Goal: Task Accomplishment & Management: Use online tool/utility

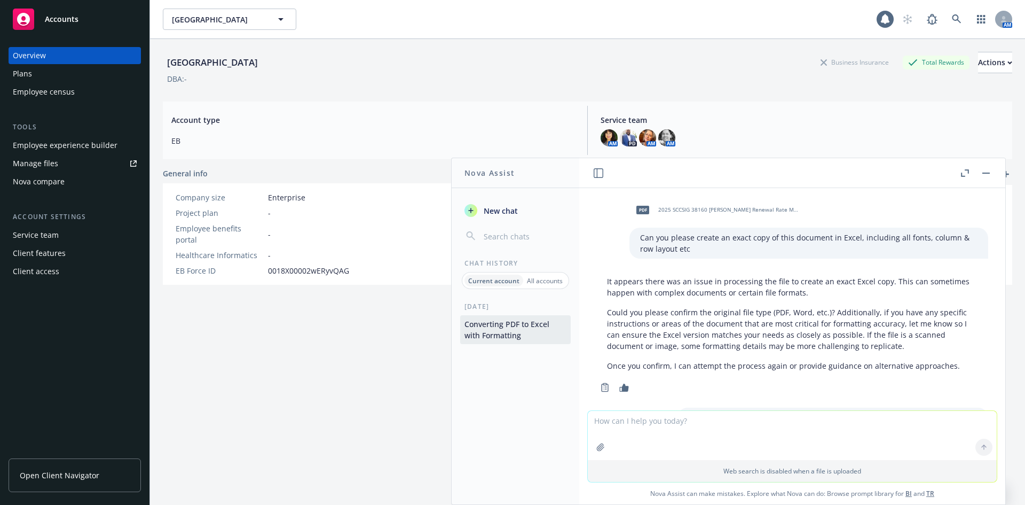
scroll to position [649, 0]
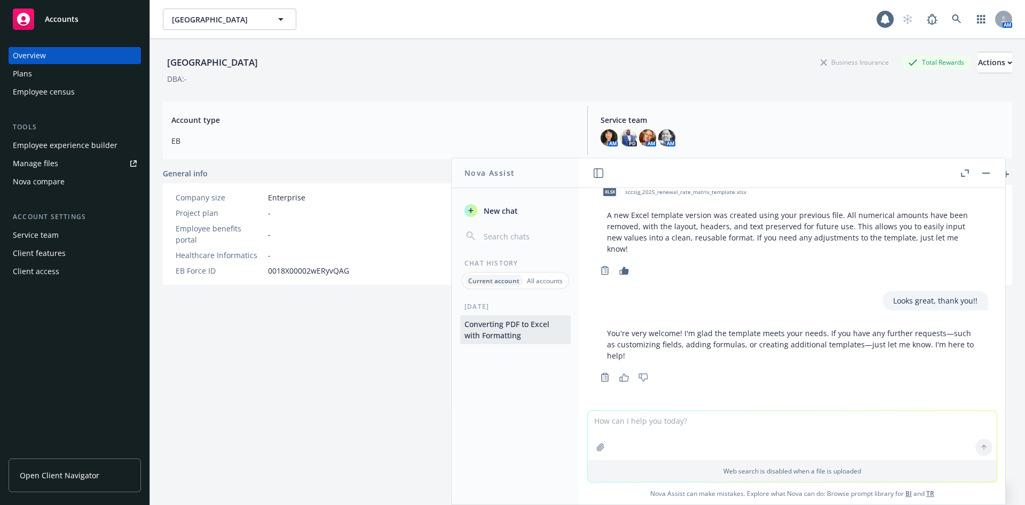
click at [688, 435] on textarea at bounding box center [792, 435] width 409 height 49
click at [662, 371] on textarea at bounding box center [792, 384] width 409 height 49
paste textarea "Current Renewal Lives Employee $47.12 $54.66 36 Employee & Spouse $113.42 $131.…"
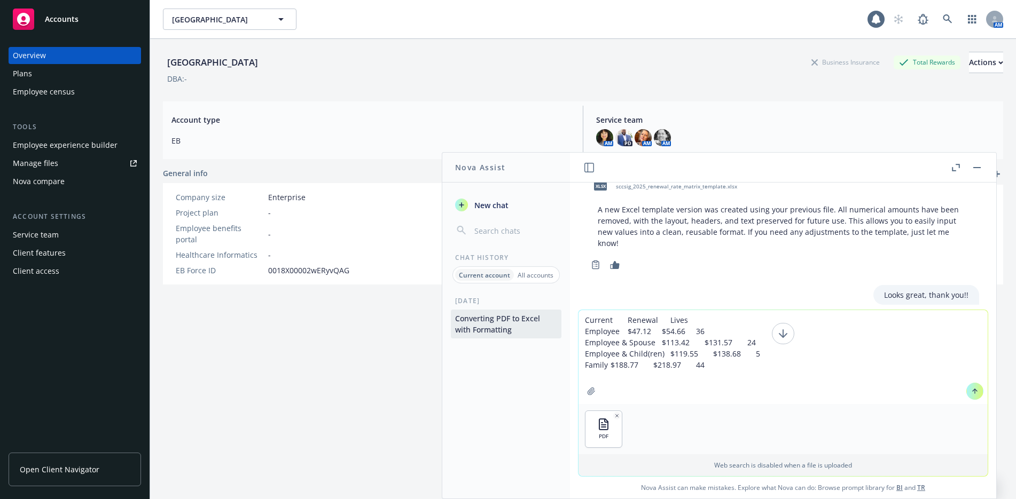
type textarea "Current Renewal Lives Employee $47.12 $54.66 36 Employee & Spouse $113.42 $131.…"
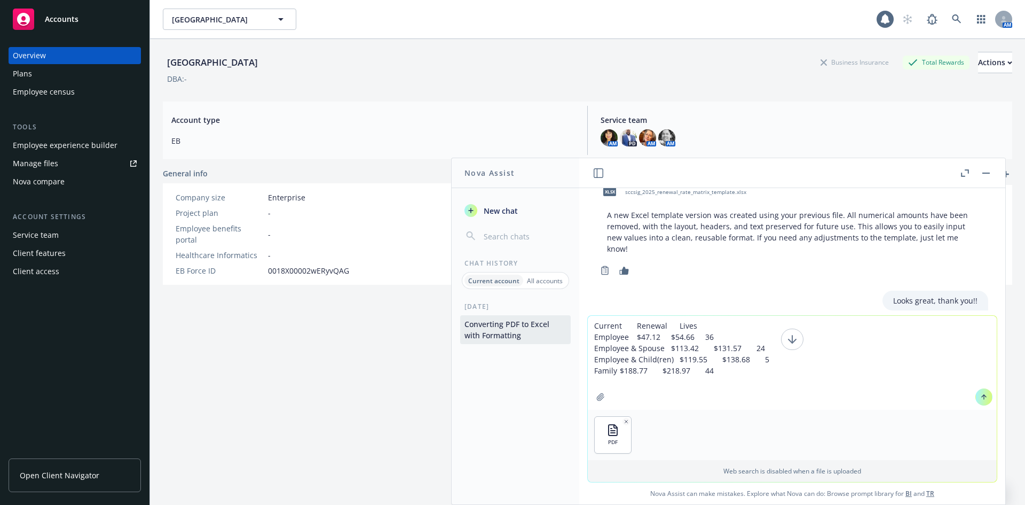
click at [588, 326] on textarea "Current Renewal Lives Employee $47.12 $54.66 36 Employee & Spouse $113.42 $131.…" at bounding box center [792, 363] width 409 height 94
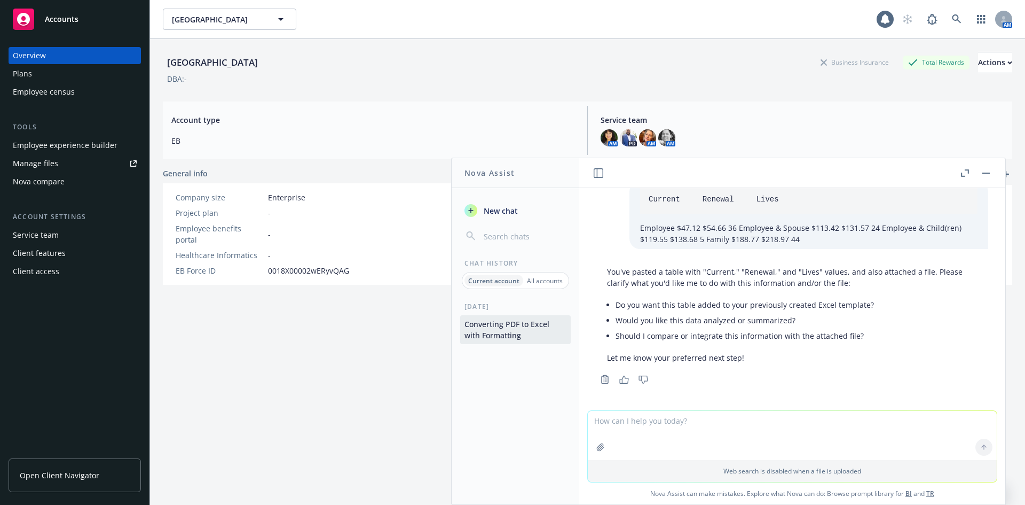
scroll to position [899, 0]
click at [604, 420] on textarea at bounding box center [792, 435] width 409 height 49
drag, startPoint x: 705, startPoint y: 422, endPoint x: 559, endPoint y: 418, distance: 145.8
click at [579, 418] on div "Nova Assist New chat Chat History Current account All accounts [DATE] Convertin…" at bounding box center [792, 331] width 427 height 347
type textarea "Cancel new updates please? Thx, LC"
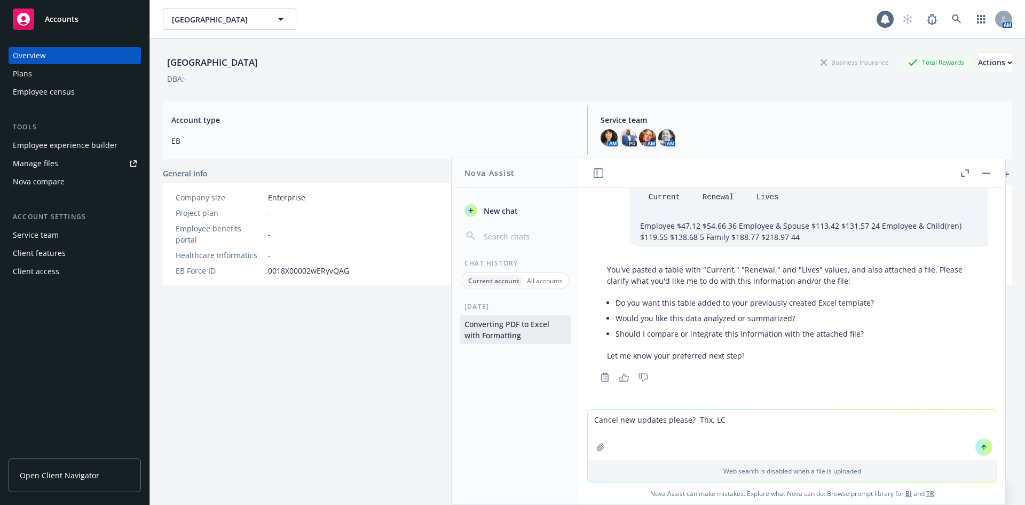
click at [983, 449] on icon at bounding box center [983, 446] width 7 height 7
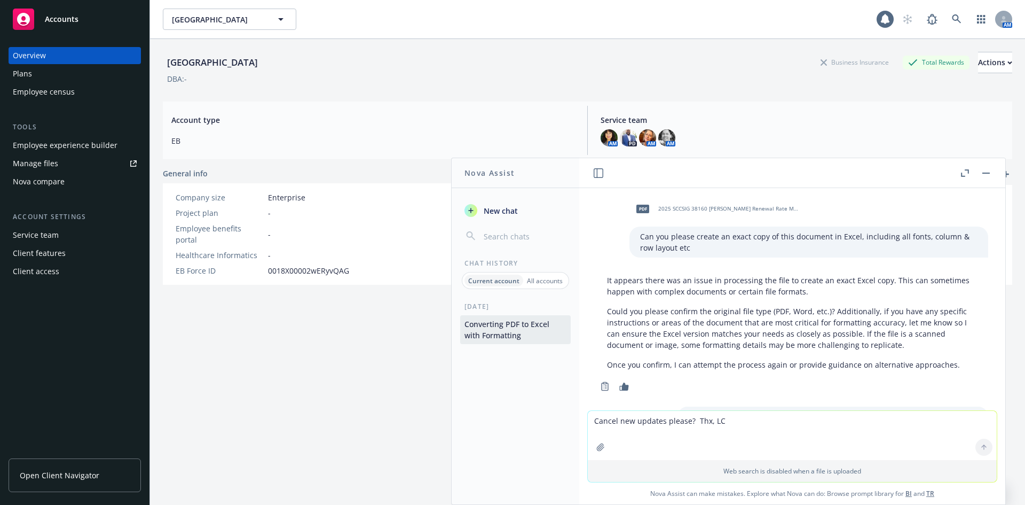
scroll to position [0, 0]
click at [918, 136] on div "AM PD AM AM" at bounding box center [802, 137] width 403 height 17
drag, startPoint x: 275, startPoint y: 357, endPoint x: 241, endPoint y: 301, distance: 65.2
click at [274, 354] on div "Stockton Unified School District Business Insurance Total Rewards Actions DBA: …" at bounding box center [588, 285] width 850 height 492
click at [281, 19] on icon "button" at bounding box center [280, 19] width 5 height 3
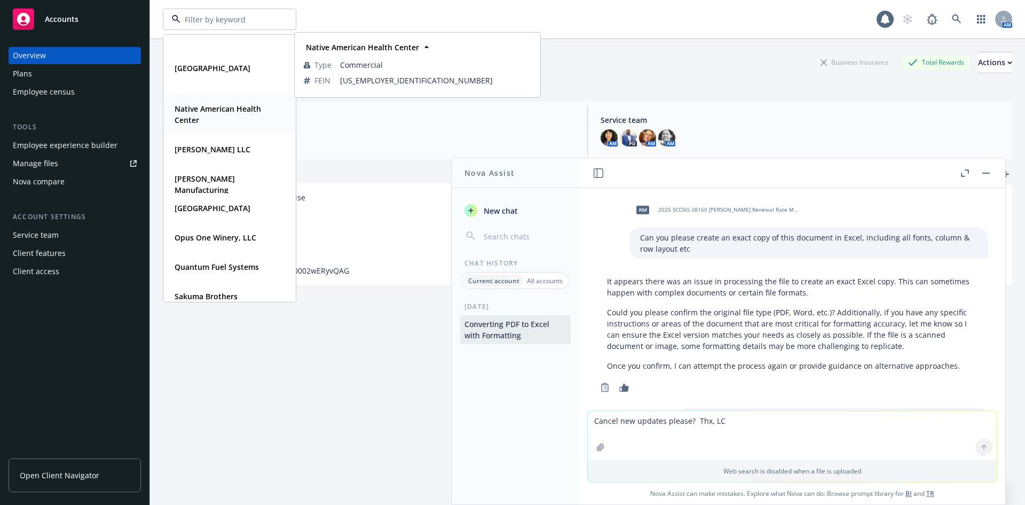
scroll to position [211, 0]
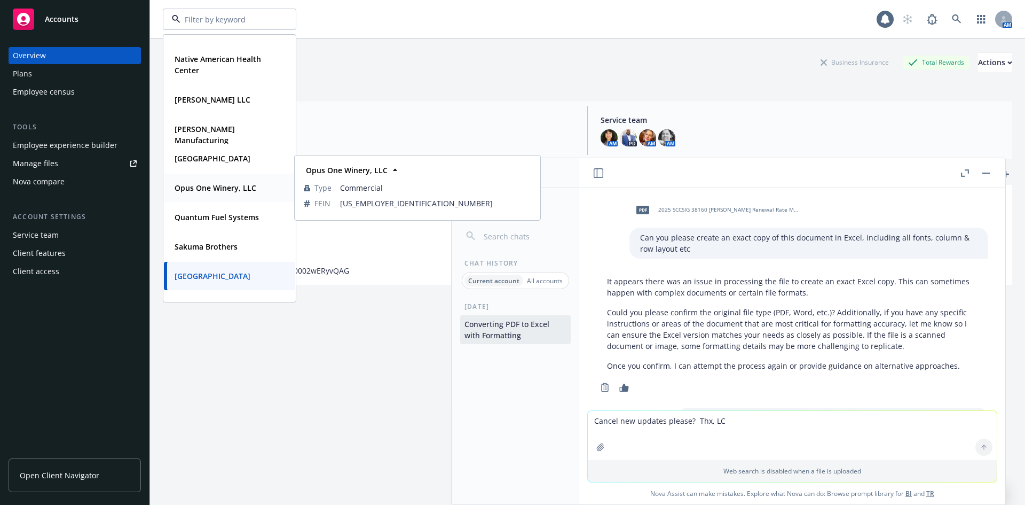
click at [218, 188] on strong "Opus One Winery, LLC" at bounding box center [216, 188] width 82 height 10
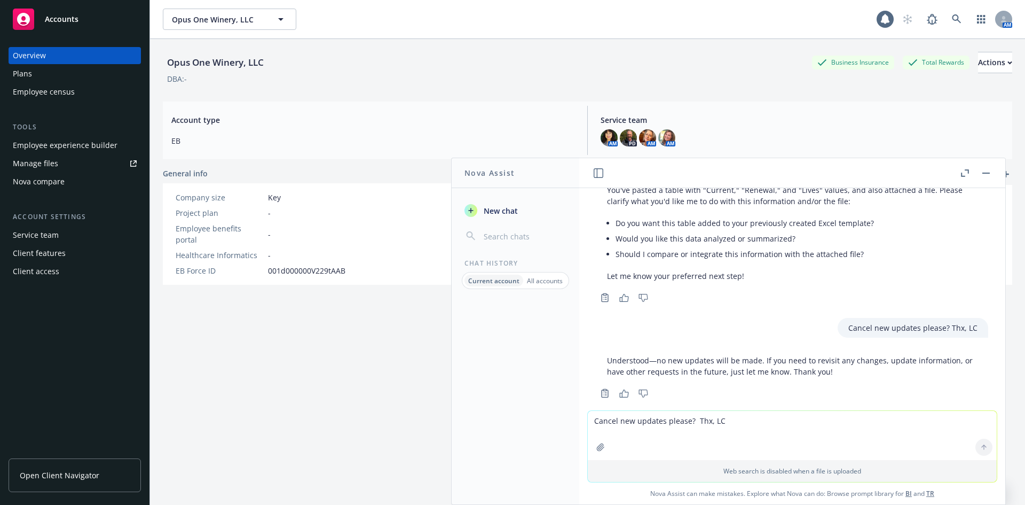
scroll to position [994, 0]
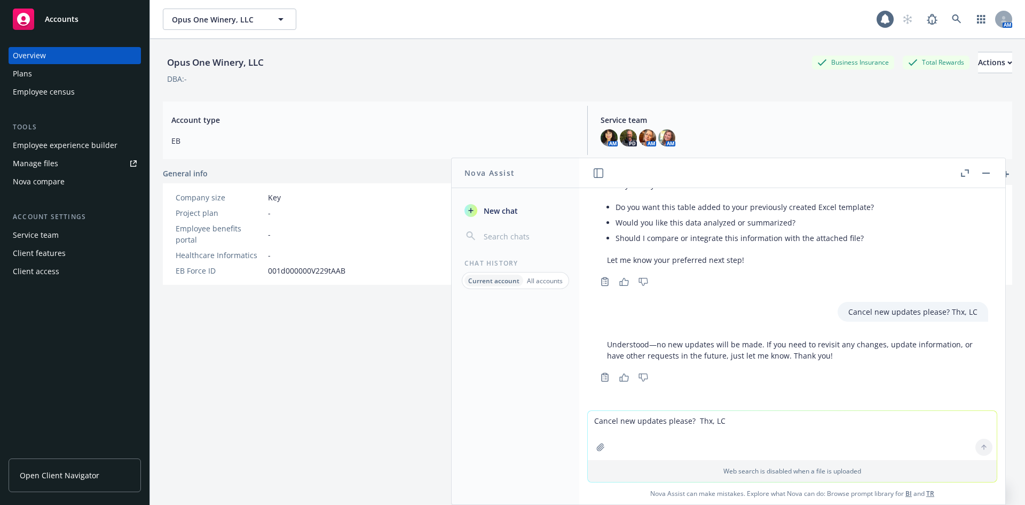
click at [608, 421] on textarea "Cancel new updates please? Thx, LC" at bounding box center [792, 435] width 409 height 49
click at [679, 426] on textarea "Cancel new updates please? Thx, LC" at bounding box center [792, 435] width 409 height 49
click at [670, 367] on textarea "Cancel new updates please? Thx, LC" at bounding box center [792, 384] width 409 height 49
type textarea "Can you please review the rate grid in this proposal & replicate exactly into a…"
click at [980, 397] on icon at bounding box center [983, 396] width 7 height 7
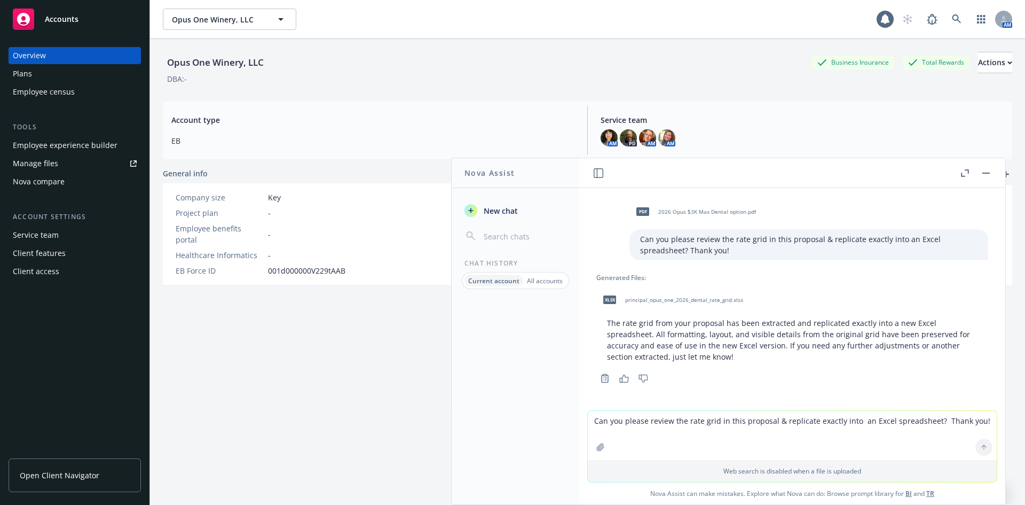
scroll to position [1195, 0]
click at [622, 378] on icon "button" at bounding box center [624, 377] width 10 height 8
click at [657, 302] on span "principal_opus_one_2026_dental_rate_grid.xlsx" at bounding box center [684, 298] width 118 height 7
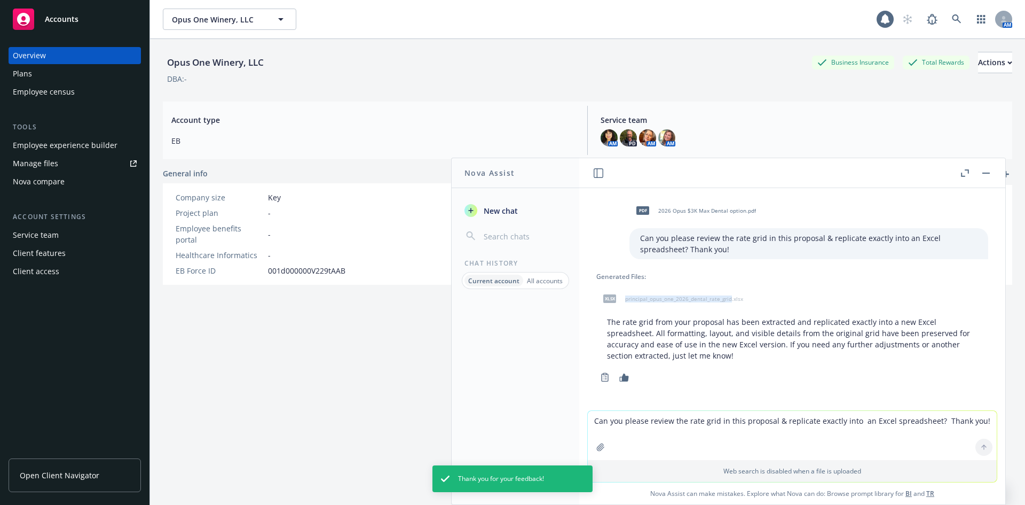
click at [657, 302] on div "xlsx principal_opus_one_2026_dental_rate_grid.xlsx" at bounding box center [793, 298] width 392 height 27
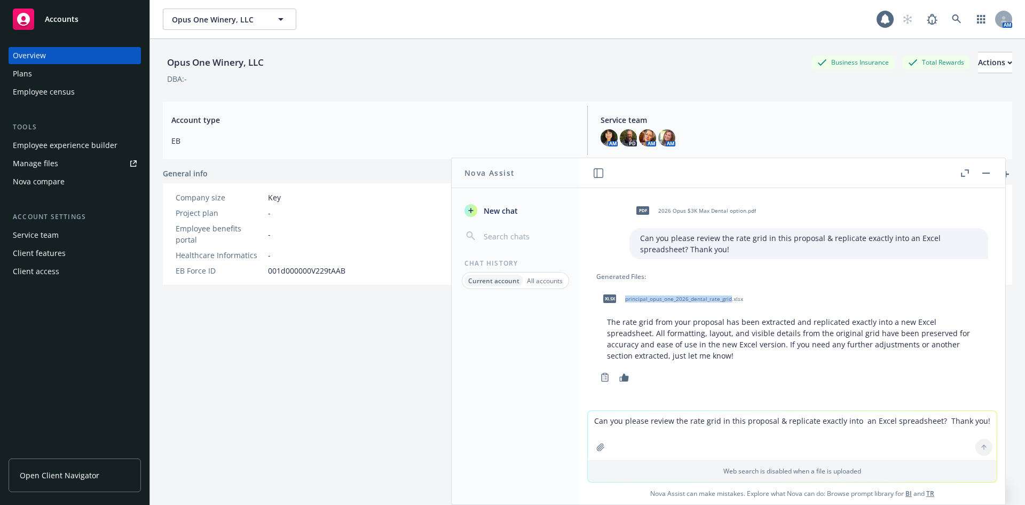
click at [637, 420] on textarea "Can you please review the rate grid in this proposal & replicate exactly into a…" at bounding box center [792, 435] width 409 height 49
click at [830, 421] on textarea "Thank you! Now, can you please take the data from this PDF I am adding, put the…" at bounding box center [792, 435] width 409 height 50
click at [873, 422] on textarea "Thank you! Now, can you please take the data from this PDF I am including here,…" at bounding box center [792, 435] width 409 height 50
click at [766, 430] on textarea "Thank you! Now, can you please take the data from this PDF I am including here,…" at bounding box center [792, 435] width 409 height 50
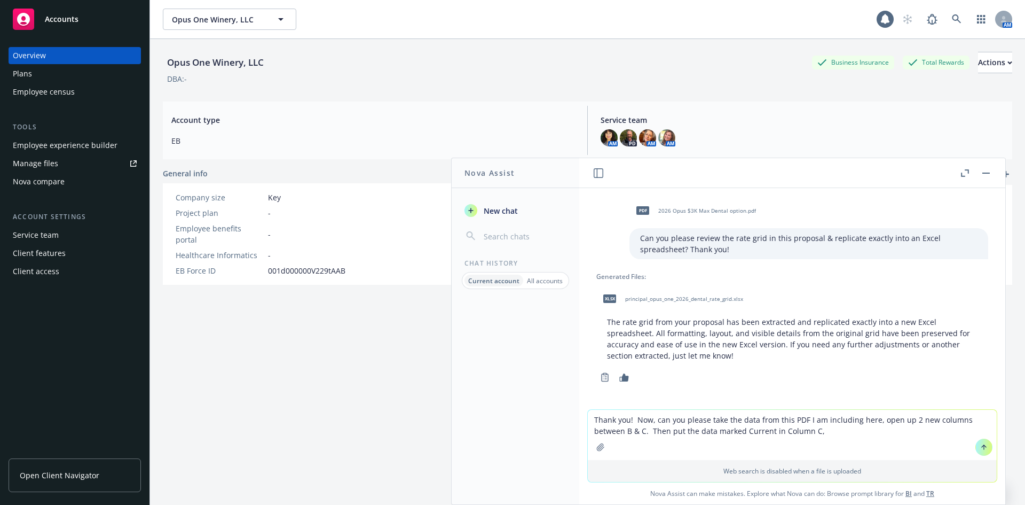
click at [778, 431] on textarea "Thank you! Now, can you please take the data from this PDF I am including here,…" at bounding box center [792, 435] width 409 height 50
drag, startPoint x: 836, startPoint y: 432, endPoint x: 846, endPoint y: 433, distance: 10.2
click at [838, 430] on textarea "Thank you! Now, can you please take the data from this PDF I am including here,…" at bounding box center [792, 435] width 409 height 50
click at [852, 432] on textarea "Thank you! Now, can you please take the data from this PDF I am including here,…" at bounding box center [792, 435] width 409 height 50
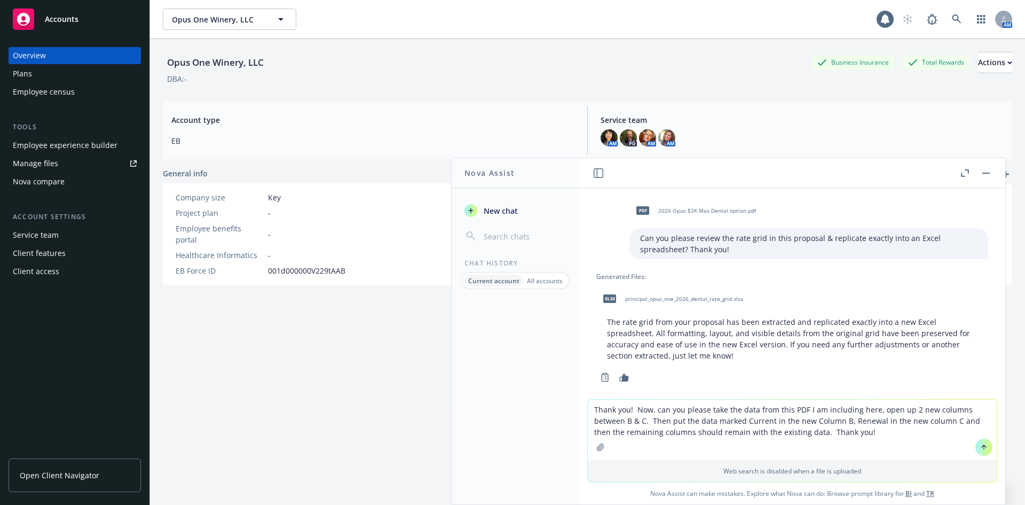
type textarea "Thank you! Now, can you please take the data from this PDF I am including here,…"
click at [985, 449] on button at bounding box center [984, 446] width 17 height 17
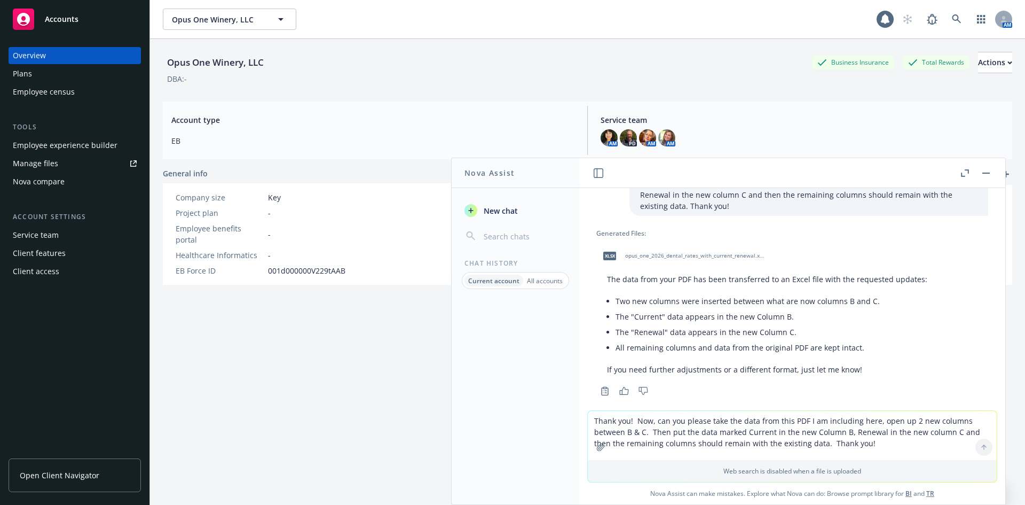
scroll to position [1432, 0]
click at [676, 249] on span "opus_one_2026_dental_rates_with_current_renewal.xlsx" at bounding box center [695, 252] width 140 height 7
click at [634, 420] on textarea "Thank you! Now, can you please take the data from this PDF I am including here,…" at bounding box center [792, 435] width 409 height 49
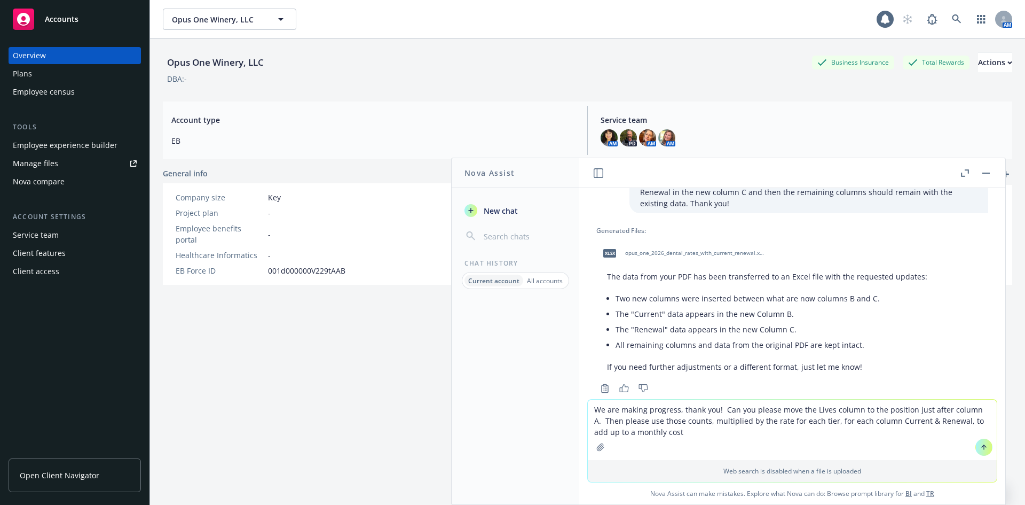
click at [605, 432] on textarea "We are making progress, thank you! Can you please move the Lives column to the …" at bounding box center [792, 429] width 409 height 60
click at [668, 436] on textarea "We are making progress, thank you! Can you please move the Lives column to the …" at bounding box center [792, 429] width 409 height 60
type textarea "We are making progress, thank you! Can you please move the Lives column to the …"
click at [981, 449] on icon at bounding box center [983, 446] width 7 height 7
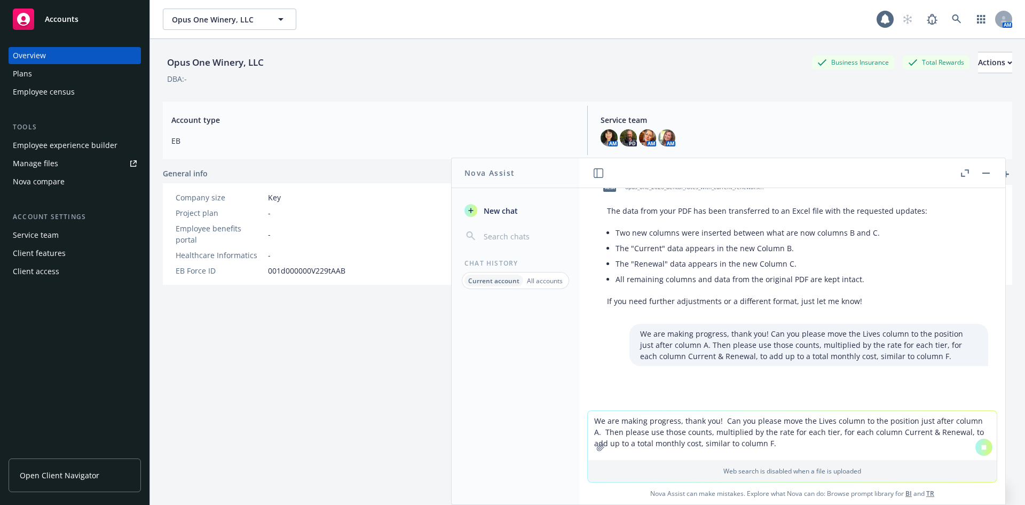
scroll to position [1331, 0]
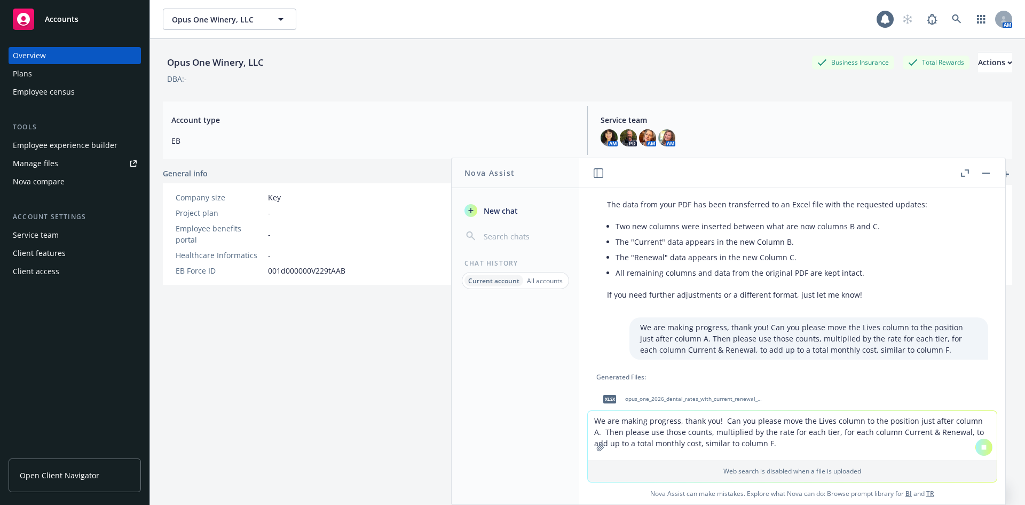
click at [696, 395] on span "opus_one_2026_dental_rates_with_current_renewal_with_lives_and_totals.xlsx" at bounding box center [695, 398] width 140 height 7
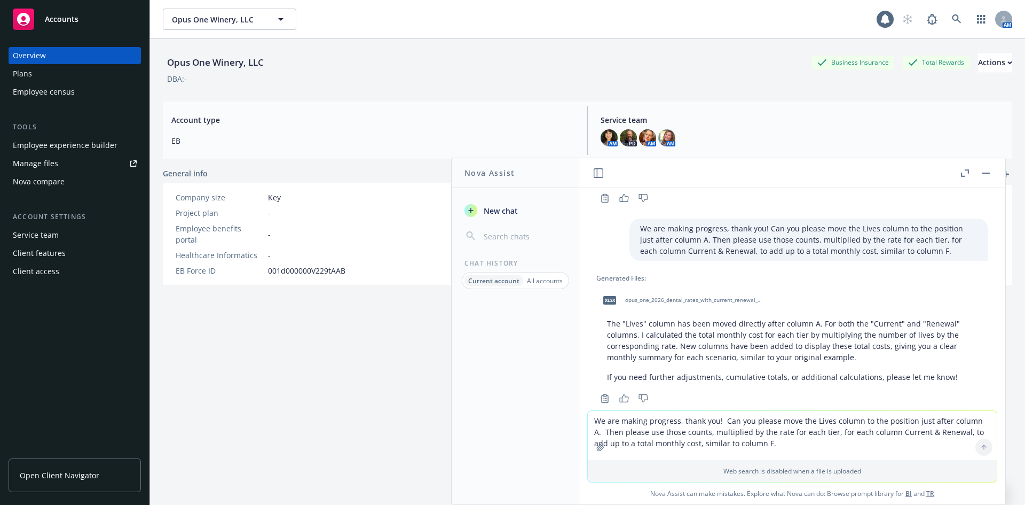
scroll to position [1633, 0]
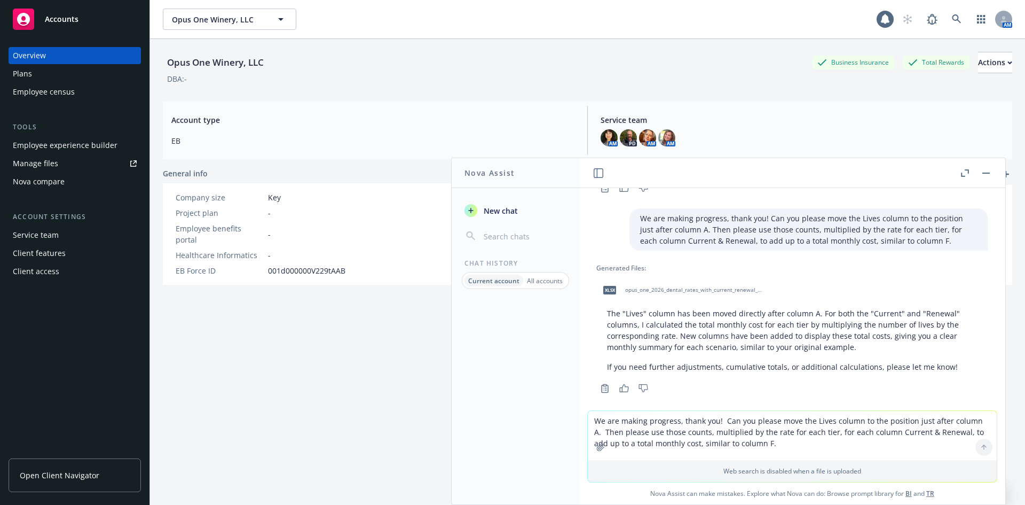
click at [735, 416] on textarea "We are making progress, thank you! Can you please move the Lives column to the …" at bounding box center [792, 435] width 409 height 49
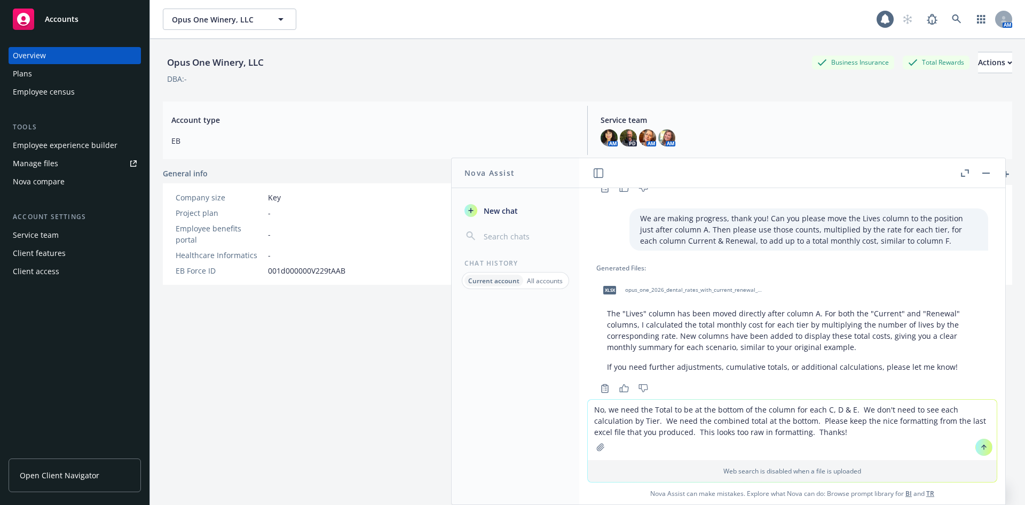
type textarea "No, we need the Total to be at the bottom of the column for each C, D & E. We d…"
click at [980, 448] on icon at bounding box center [983, 446] width 7 height 7
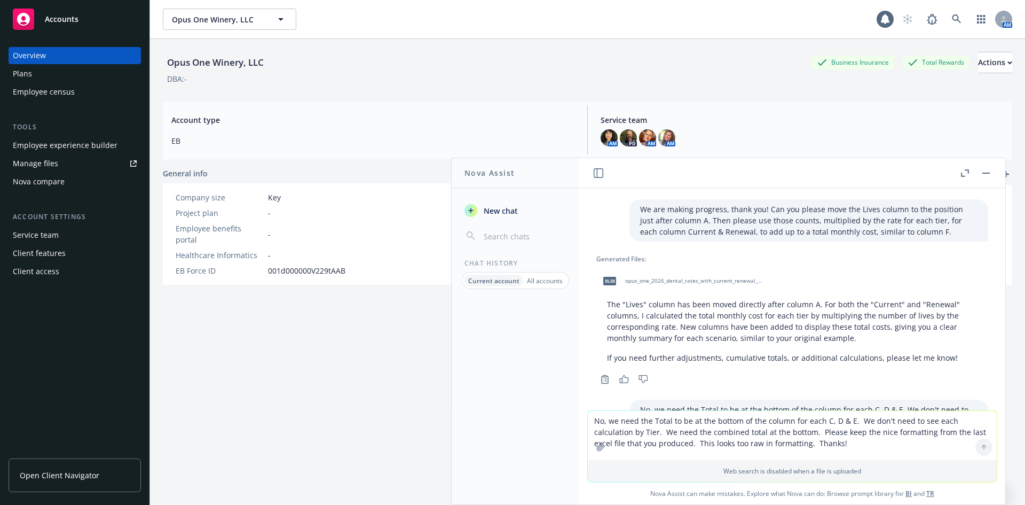
scroll to position [1627, 0]
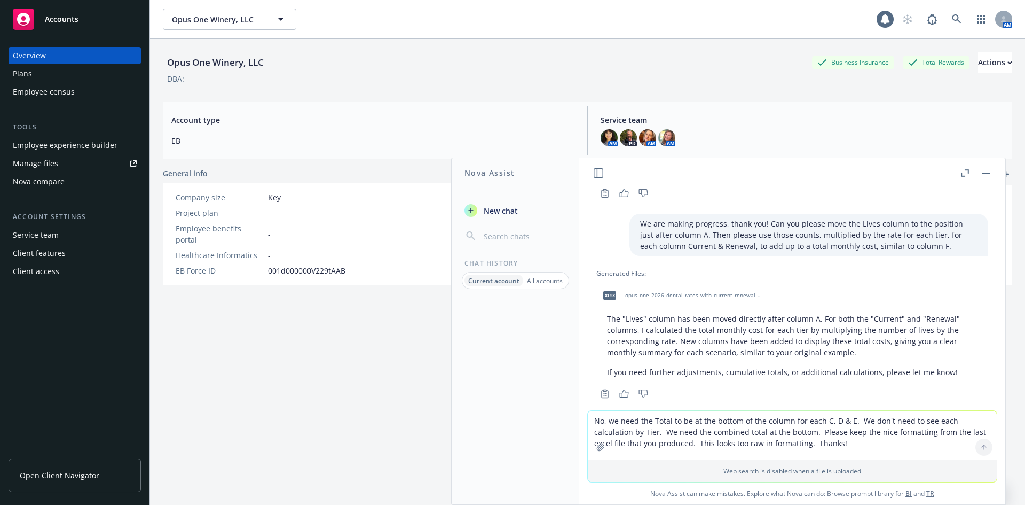
click at [658, 292] on span "opus_one_2026_dental_rates_with_current_renewal_with_lives_and_totals.xlsx" at bounding box center [695, 295] width 140 height 7
click at [669, 292] on span "opus_one_2026_dental_rates_with_current_renewal_with_lives_and_totals.xlsx" at bounding box center [695, 295] width 140 height 7
click at [660, 419] on textarea "No, we need the Total to be at the bottom of the column for each C, D & E. We d…" at bounding box center [792, 435] width 409 height 49
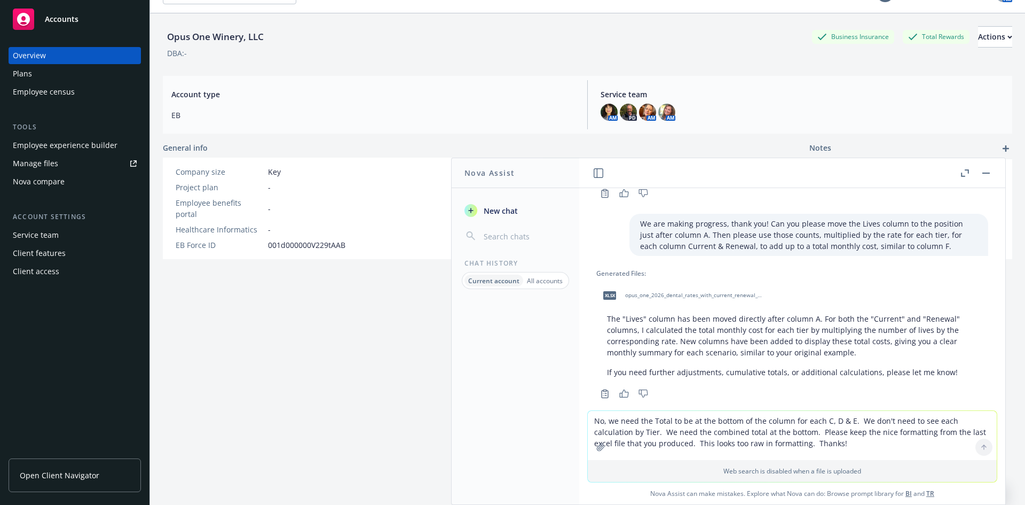
scroll to position [39, 0]
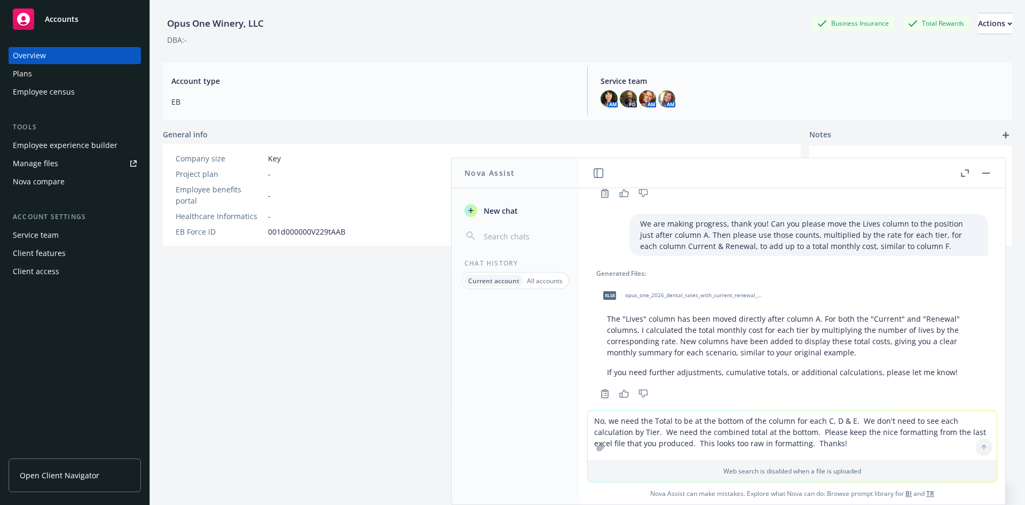
click at [725, 414] on textarea "No, we need the Total to be at the bottom of the column for each C, D & E. We d…" at bounding box center [792, 435] width 409 height 49
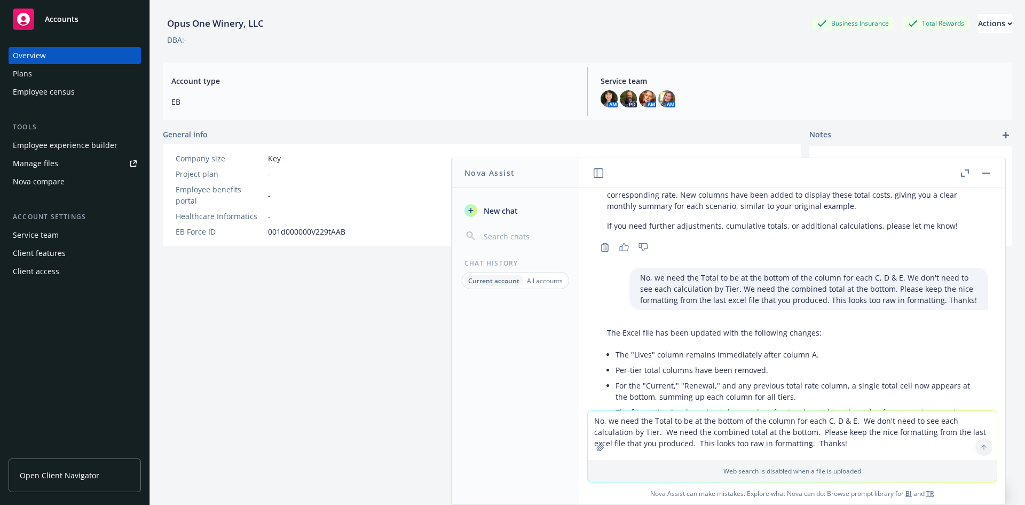
scroll to position [1841, 0]
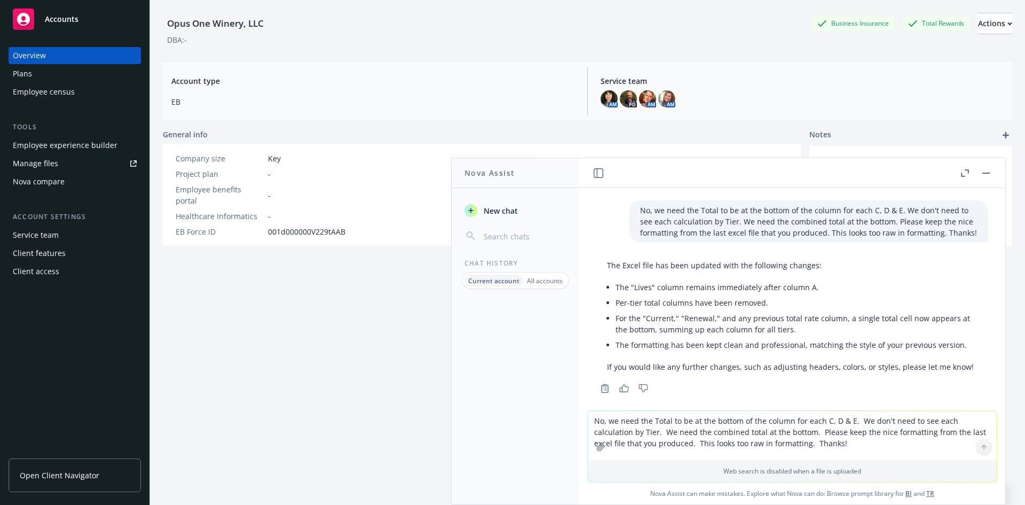
click at [646, 419] on textarea "No, we need the Total to be at the bottom of the column for each C, D & E. We d…" at bounding box center [792, 435] width 409 height 49
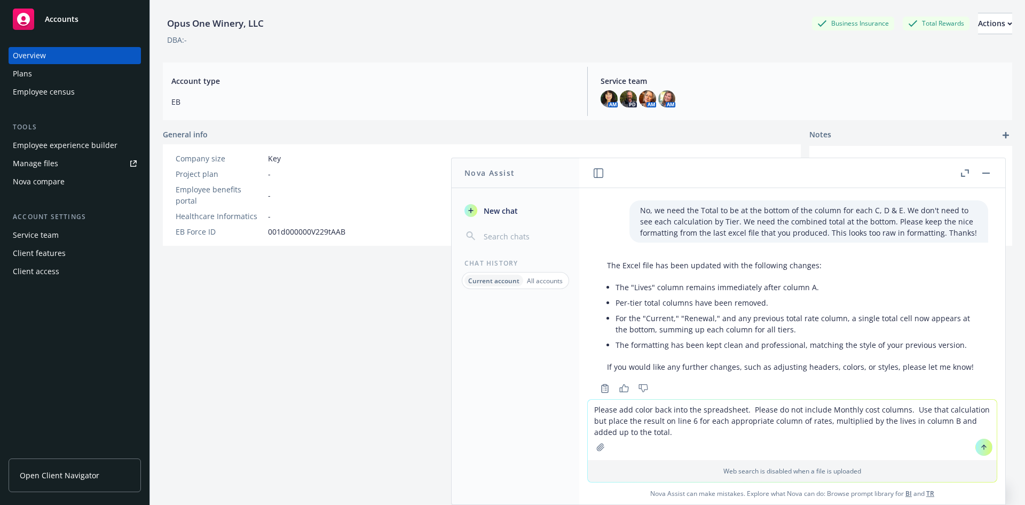
type textarea "Please add color back into the spreadsheet. Please do not include Monthly cost …"
click at [984, 448] on icon at bounding box center [984, 447] width 0 height 4
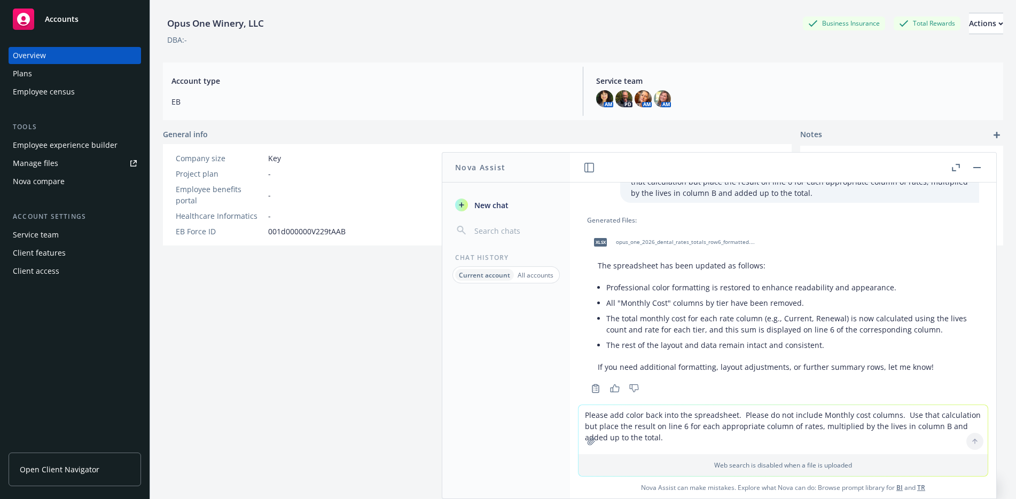
scroll to position [2089, 0]
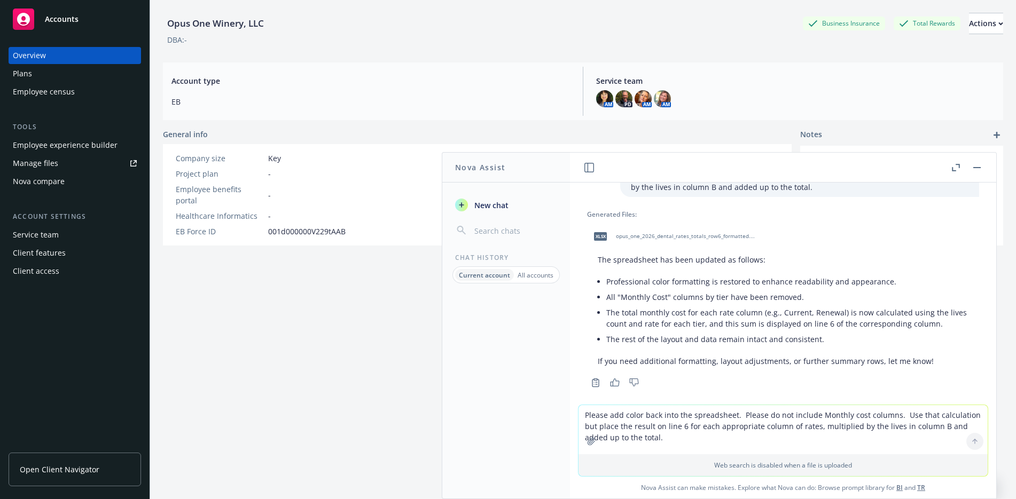
click at [702, 233] on span "opus_one_2026_dental_rates_totals_row6_formatted.xlsx" at bounding box center [686, 236] width 140 height 7
click at [666, 415] on textarea "Please add color back into the spreadsheet. Please do not include Monthly cost …" at bounding box center [782, 429] width 409 height 49
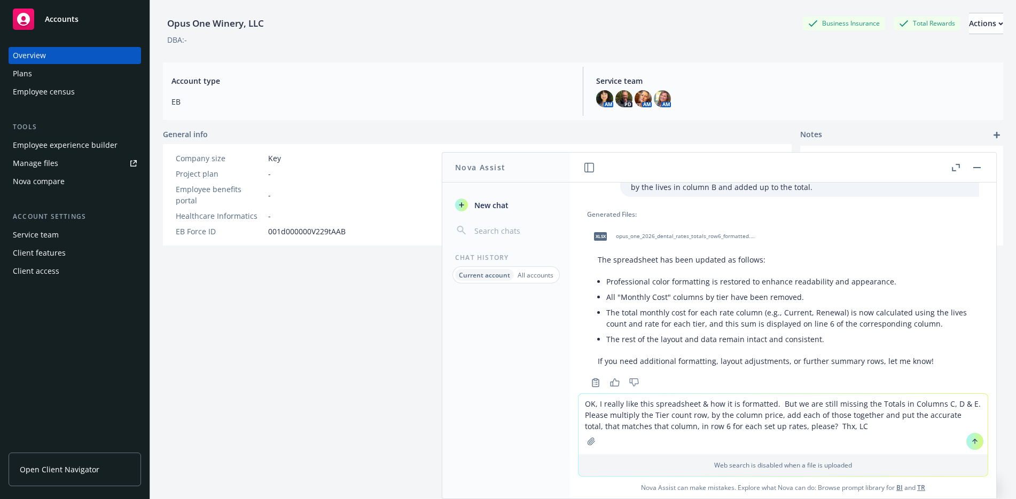
drag, startPoint x: 970, startPoint y: 443, endPoint x: 900, endPoint y: 426, distance: 72.0
click at [906, 422] on div "OK, I really like this spreadsheet & how it is formatted. But we are still miss…" at bounding box center [782, 424] width 409 height 60
drag, startPoint x: 810, startPoint y: 426, endPoint x: 817, endPoint y: 425, distance: 7.0
click at [812, 426] on textarea "OK, I really like this spreadsheet & how it is formatted. But we are still miss…" at bounding box center [782, 424] width 409 height 60
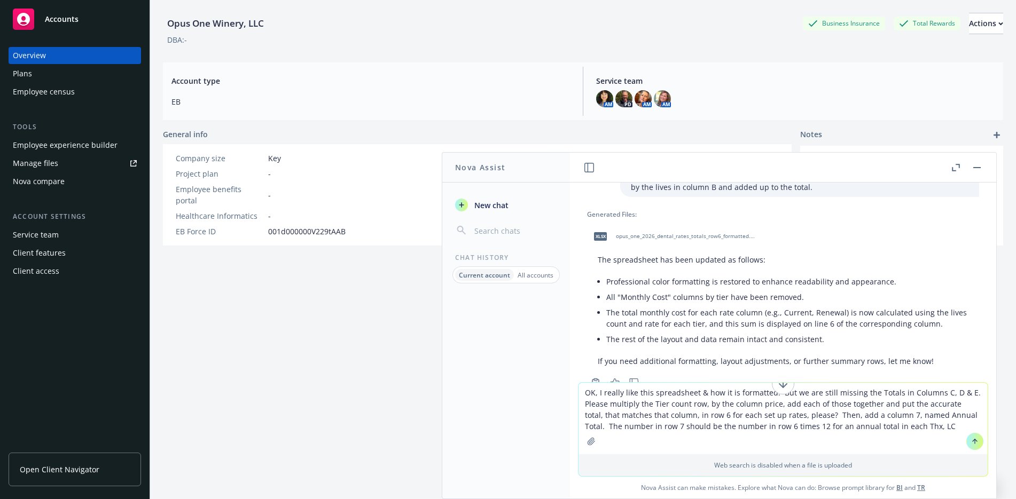
drag, startPoint x: 899, startPoint y: 395, endPoint x: 958, endPoint y: 397, distance: 58.8
click at [958, 397] on textarea "OK, I really like this spreadsheet & how it is formatted. But we are still miss…" at bounding box center [782, 419] width 409 height 72
click at [891, 427] on textarea "OK, I really like this spreadsheet & how it is formatted. But we are still miss…" at bounding box center [782, 419] width 409 height 72
paste textarea "Columns C, D & E"
click at [952, 429] on textarea "OK, I really like this spreadsheet & how it is formatted. But we are still miss…" at bounding box center [782, 419] width 409 height 72
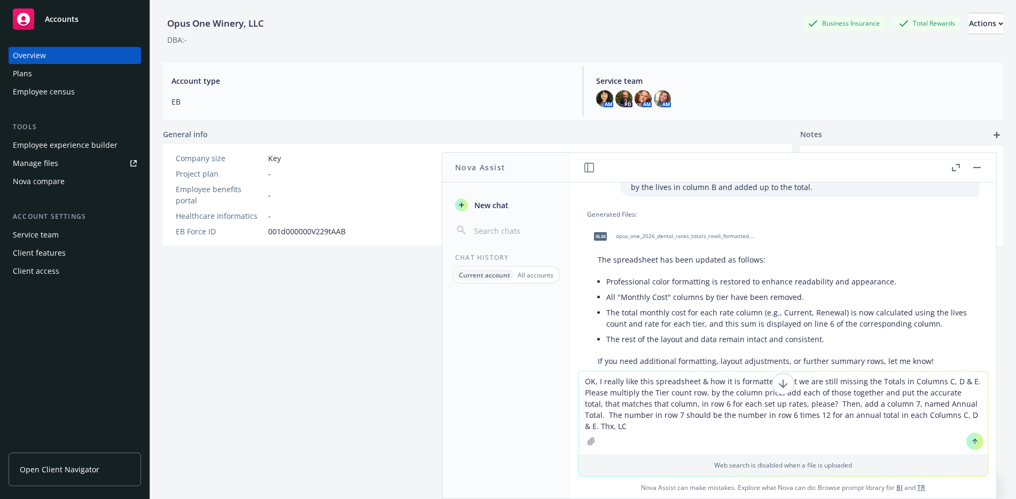
type textarea "OK, I really like this spreadsheet & how it is formatted. But we are still miss…"
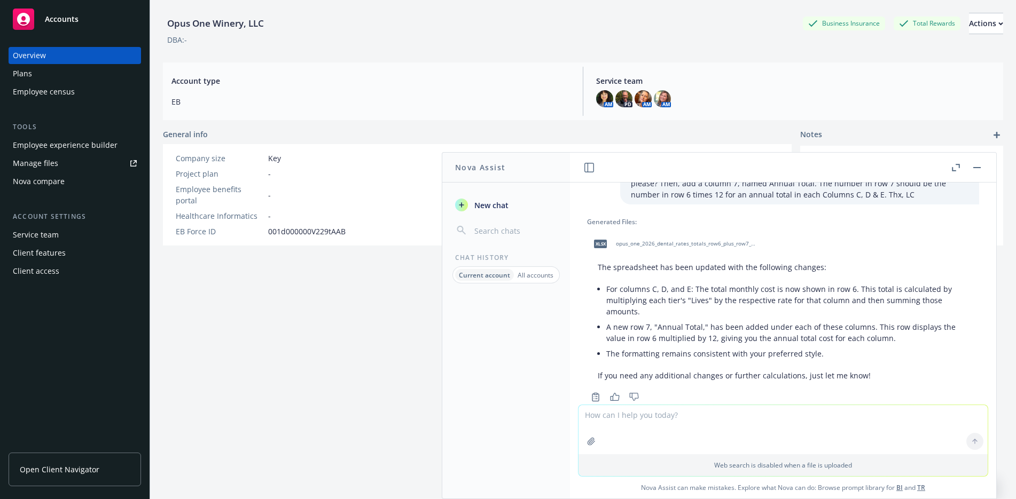
scroll to position [2367, 0]
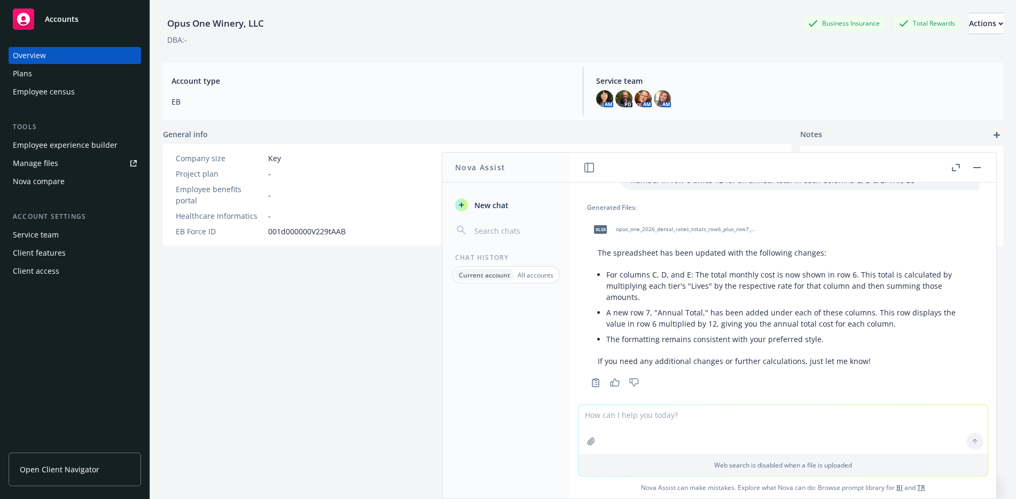
click at [688, 226] on span "opus_one_2026_dental_rates_totals_row6_plus_row7_annual.xlsx" at bounding box center [686, 229] width 140 height 7
click at [671, 226] on span "opus_one_2026_dental_rates_totals_row6_plus_row7_annual.xlsx" at bounding box center [686, 229] width 140 height 7
click at [673, 410] on textarea at bounding box center [782, 429] width 409 height 49
type textarea "W"
type textarea "Y"
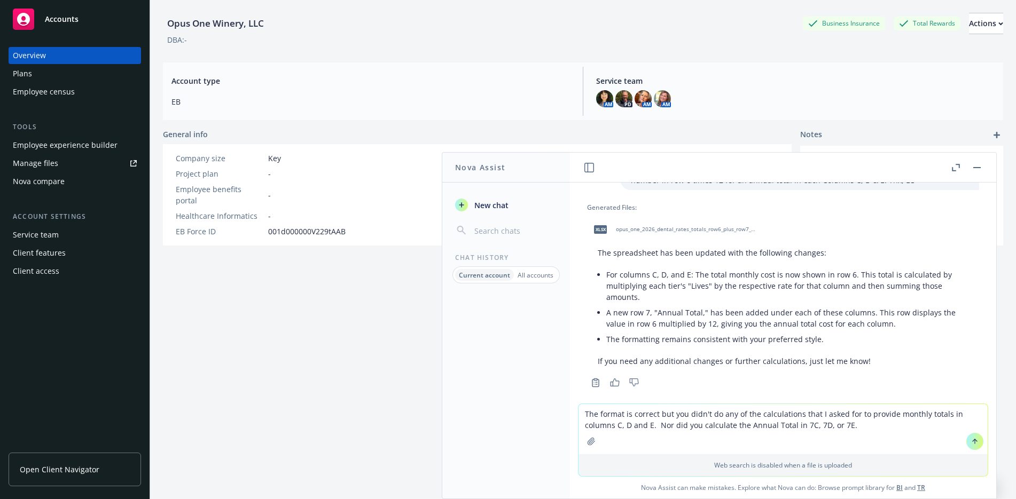
click at [616, 428] on textarea "The format is correct but you didn't do any of the calculations that I asked fo…" at bounding box center [782, 429] width 409 height 50
click at [885, 426] on textarea "The format is correct but you didn't do any of the calculations that I asked fo…" at bounding box center [782, 429] width 409 height 50
type textarea "The format is correct but you didn't do any of the calculations that I asked fo…"
click at [972, 442] on icon at bounding box center [974, 441] width 7 height 7
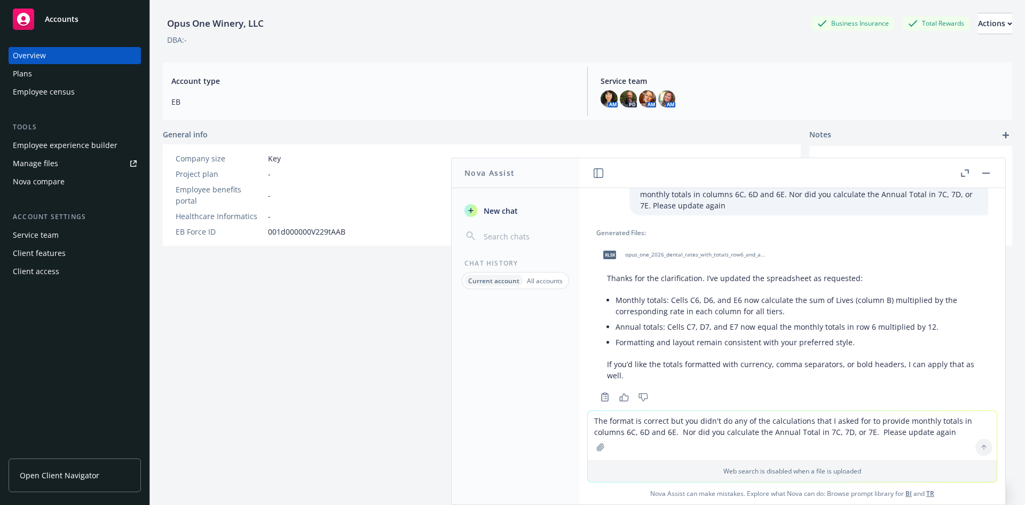
scroll to position [2611, 0]
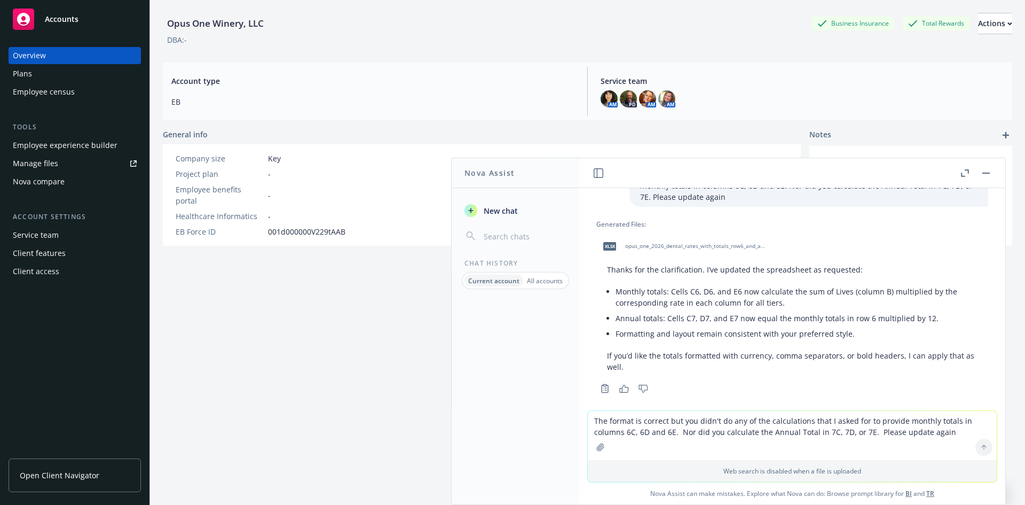
click at [669, 242] on span "opus_one_2026_dental_rates_with_totals_row6_and_annual_row7.xlsx" at bounding box center [695, 245] width 140 height 7
click at [763, 420] on textarea "The format is correct but you didn't do any of the calculations that I asked fo…" at bounding box center [792, 435] width 409 height 49
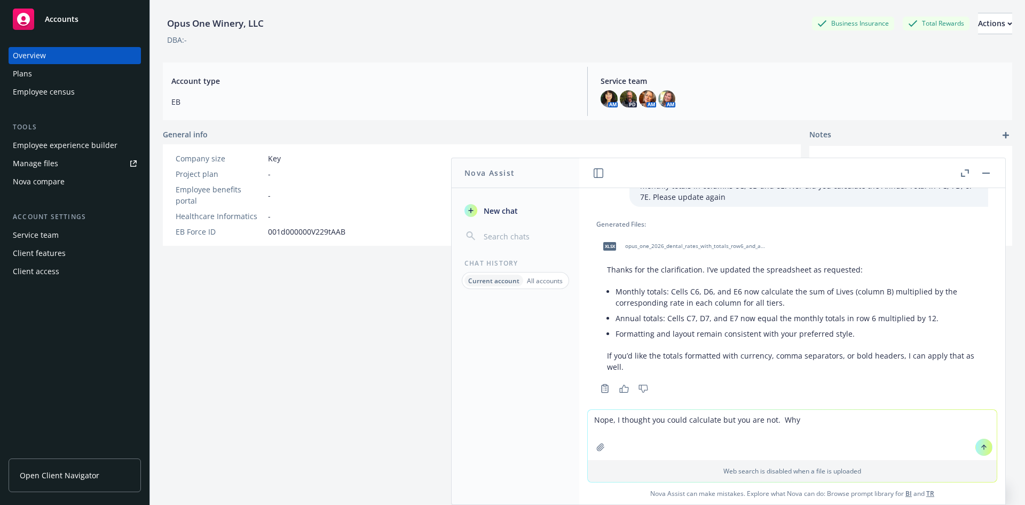
type textarea "Nope, I thought you could calculate but you are not. Why?"
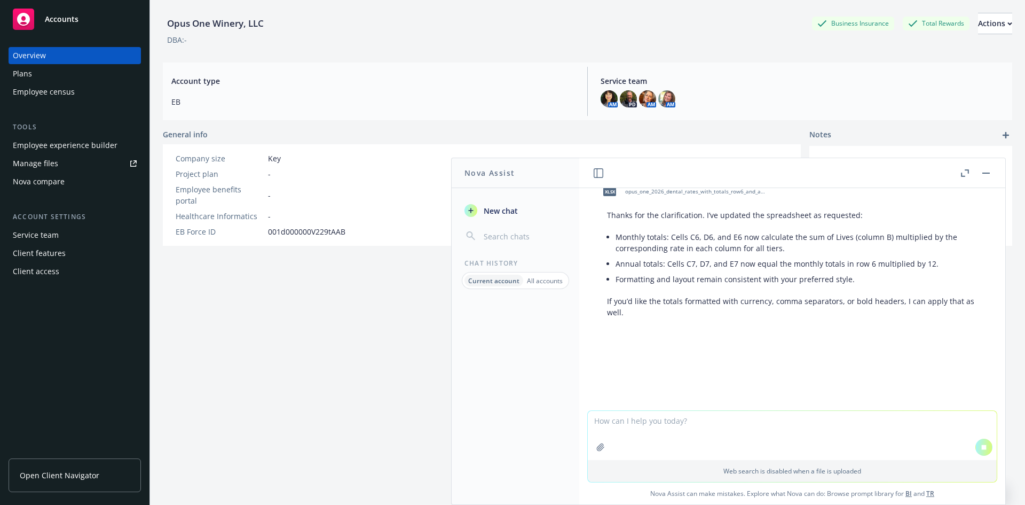
scroll to position [2385, 0]
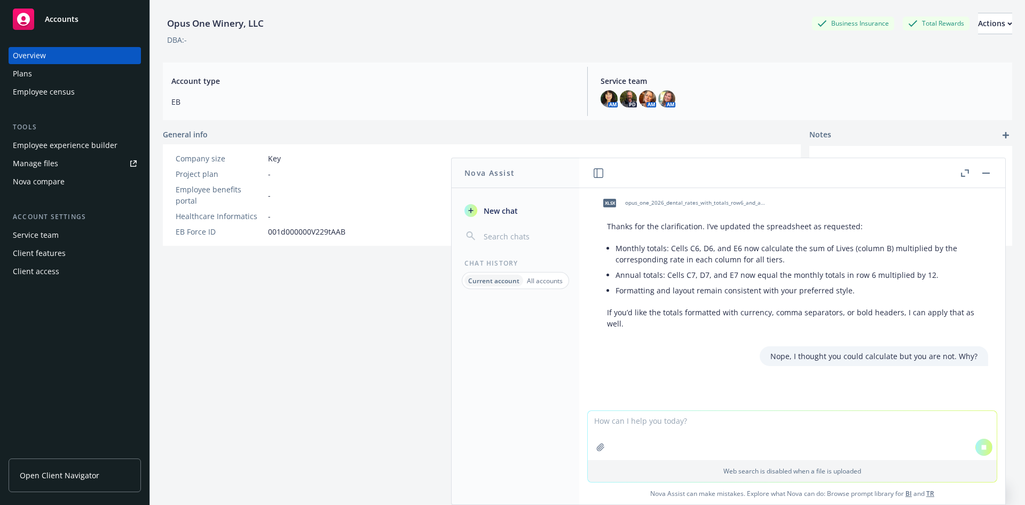
click at [701, 425] on textarea at bounding box center [792, 435] width 409 height 49
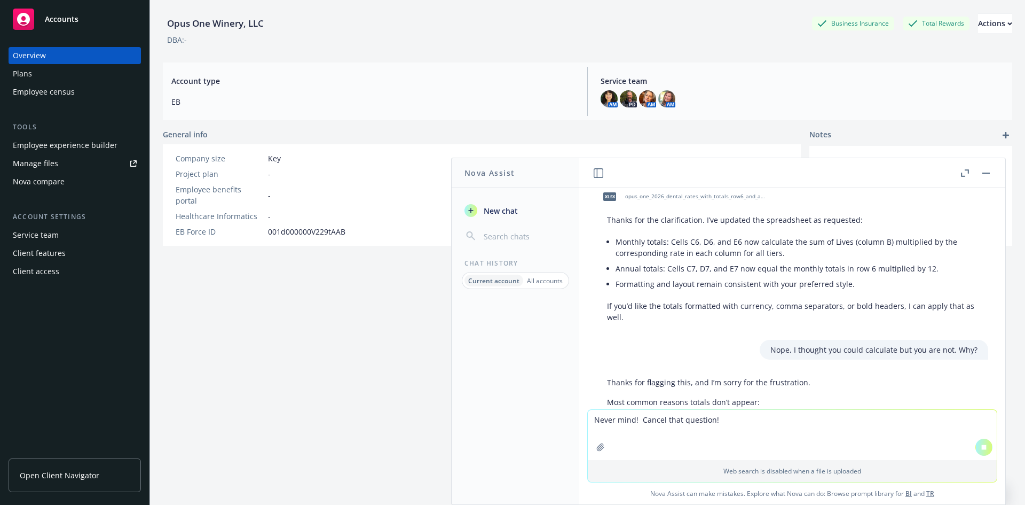
type textarea "Never mind! Cancel that question!"
click at [980, 448] on icon at bounding box center [983, 446] width 7 height 7
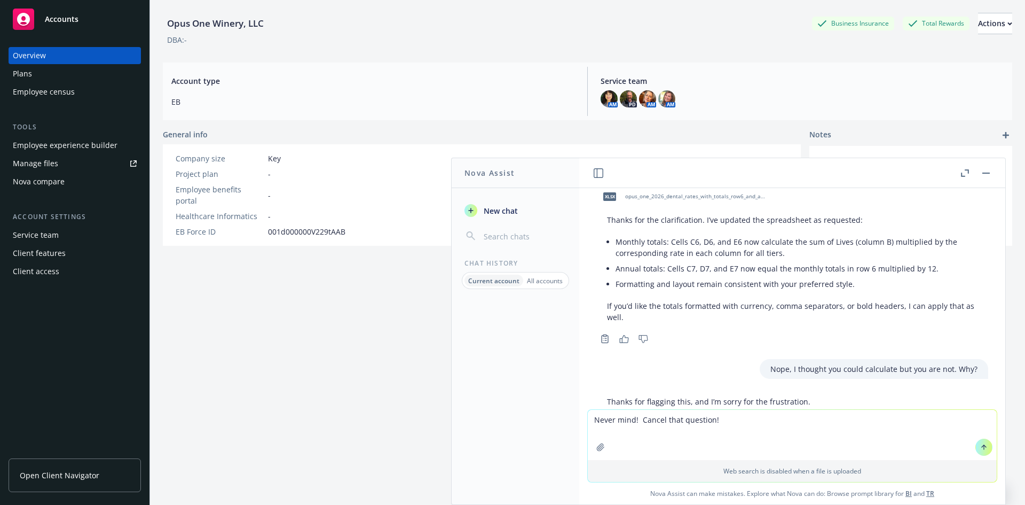
click at [976, 450] on button at bounding box center [984, 446] width 17 height 17
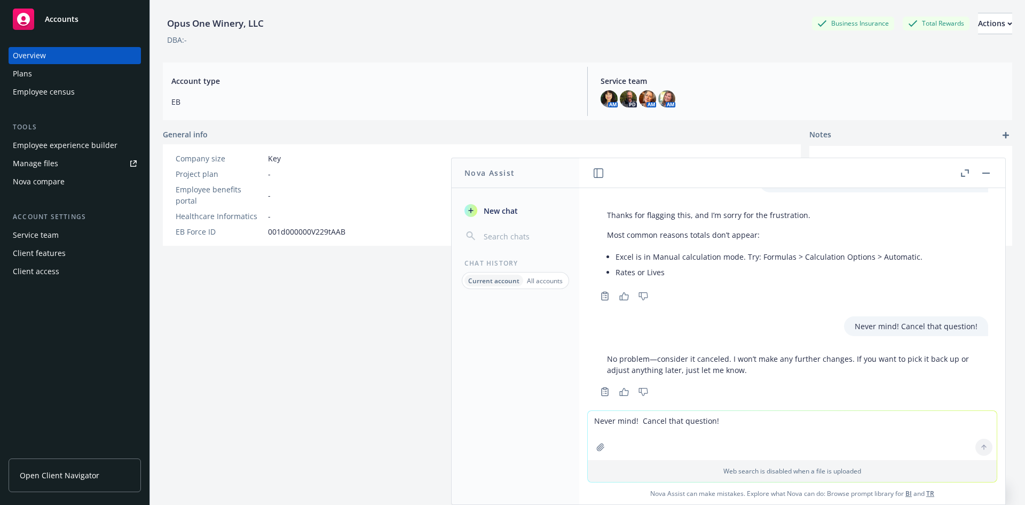
scroll to position [2850, 0]
